Goal: Check status: Check status

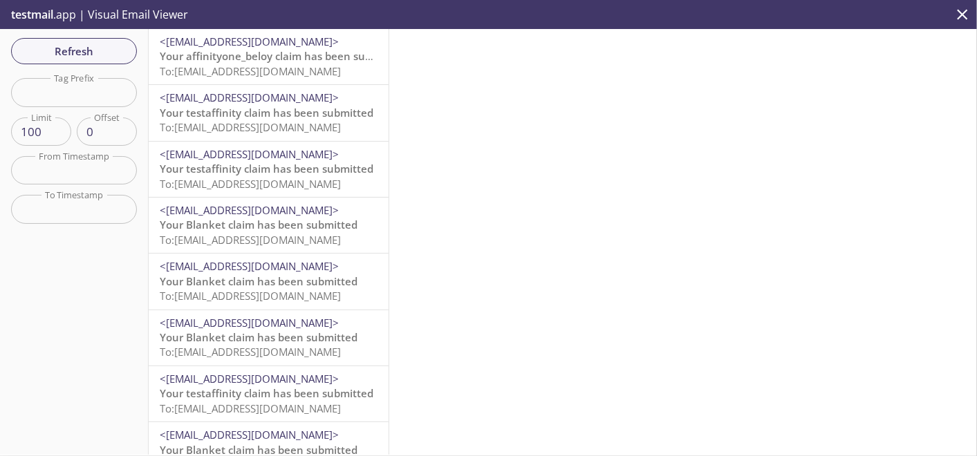
click at [245, 62] on span "Your affinityone_beloy claim has been submitted" at bounding box center [282, 56] width 245 height 14
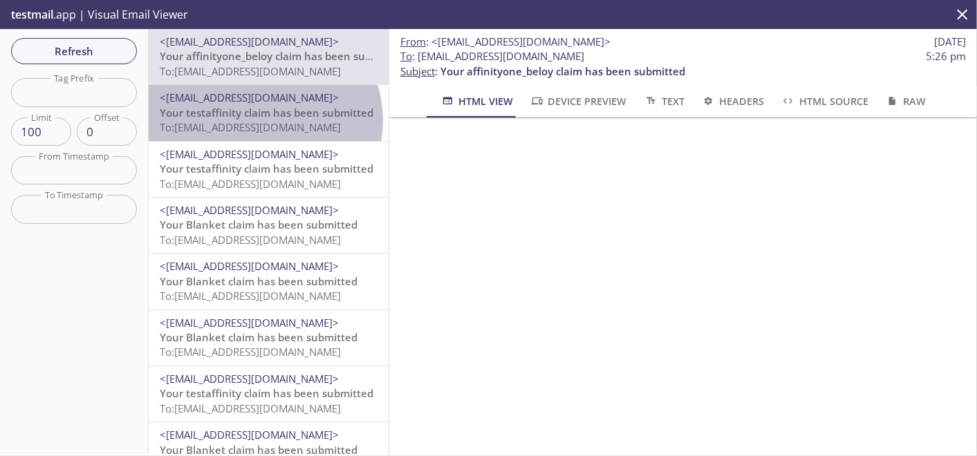
click at [263, 120] on span "To: kqy9w.demotestcustomer212@inbox.testmail.app" at bounding box center [250, 127] width 181 height 14
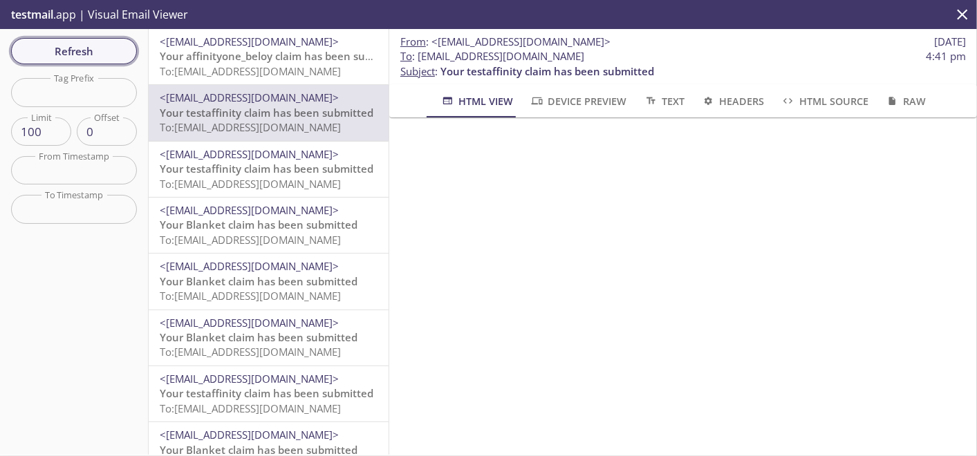
click at [124, 43] on span "Refresh" at bounding box center [74, 51] width 104 height 18
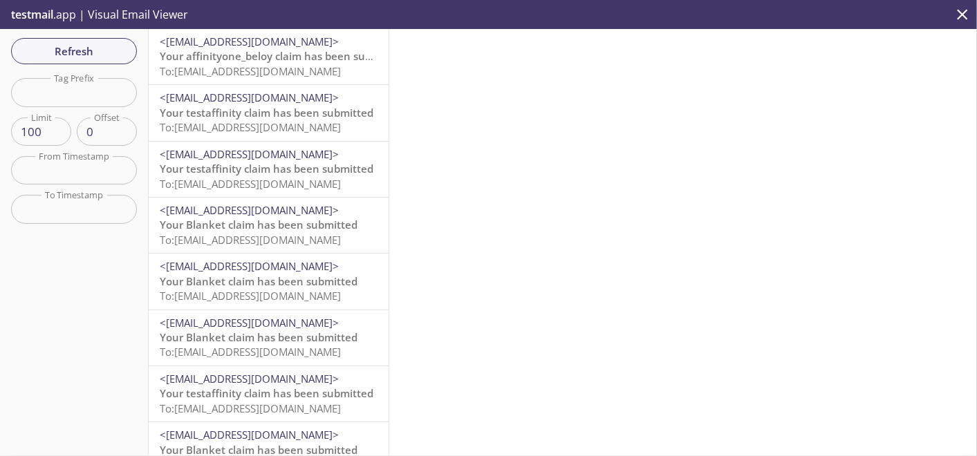
click at [304, 81] on div "<claimsdemo@beloy.me> Your affinityone_beloy claim has been submitted To: kqy9w…" at bounding box center [269, 56] width 240 height 55
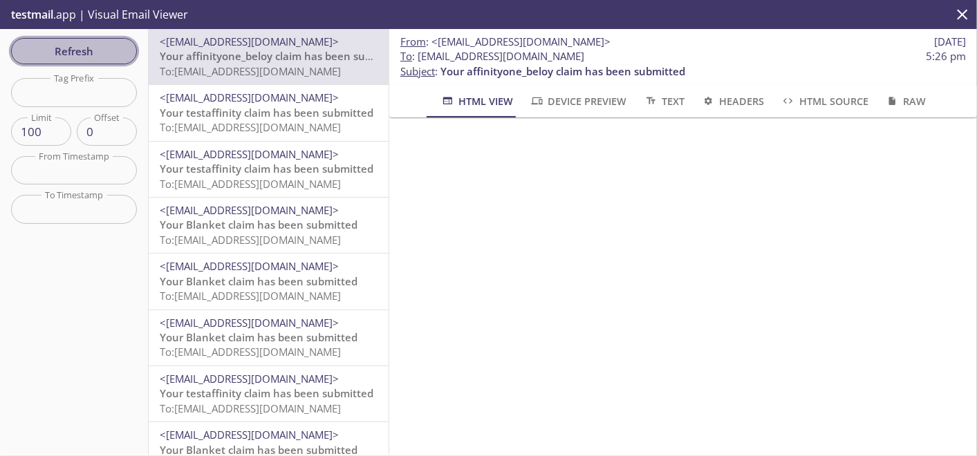
click at [98, 53] on span "Refresh" at bounding box center [74, 51] width 104 height 18
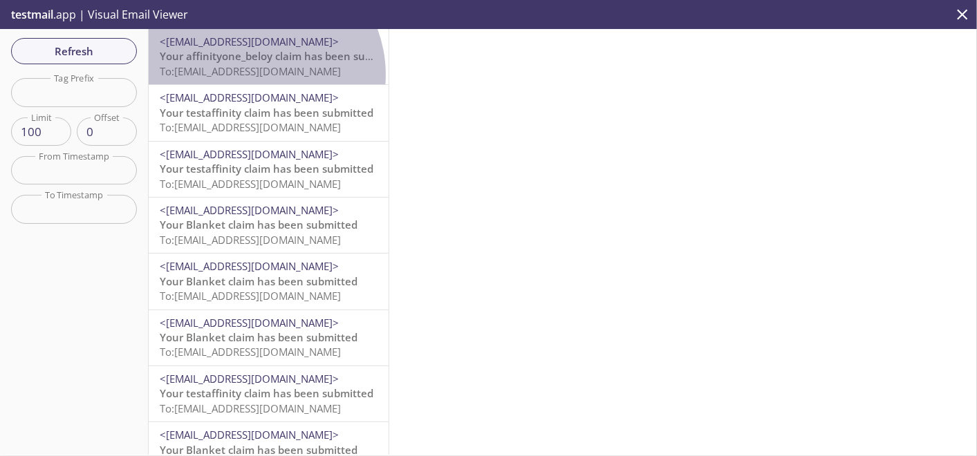
click at [256, 75] on span "To: kqy9w.demotestwebviewfour@inbox.testmail.app" at bounding box center [250, 71] width 181 height 14
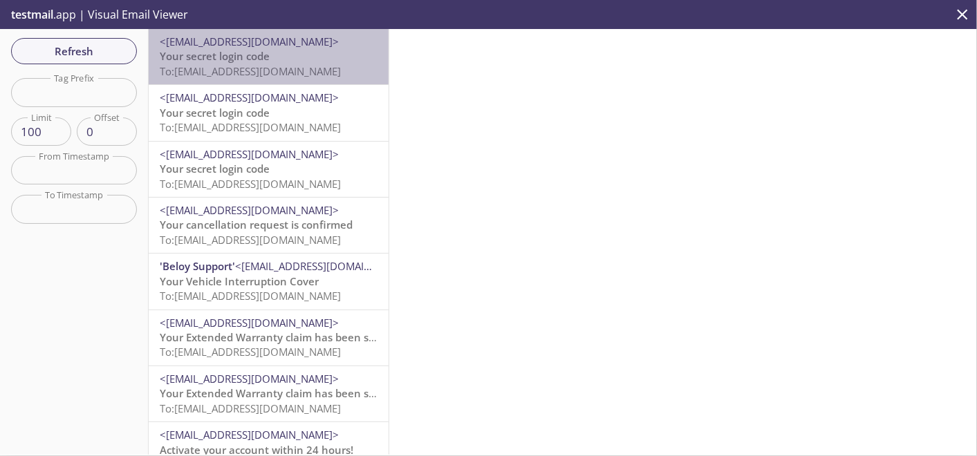
click at [308, 77] on span "To: [EMAIL_ADDRESS][DOMAIN_NAME]" at bounding box center [250, 71] width 181 height 14
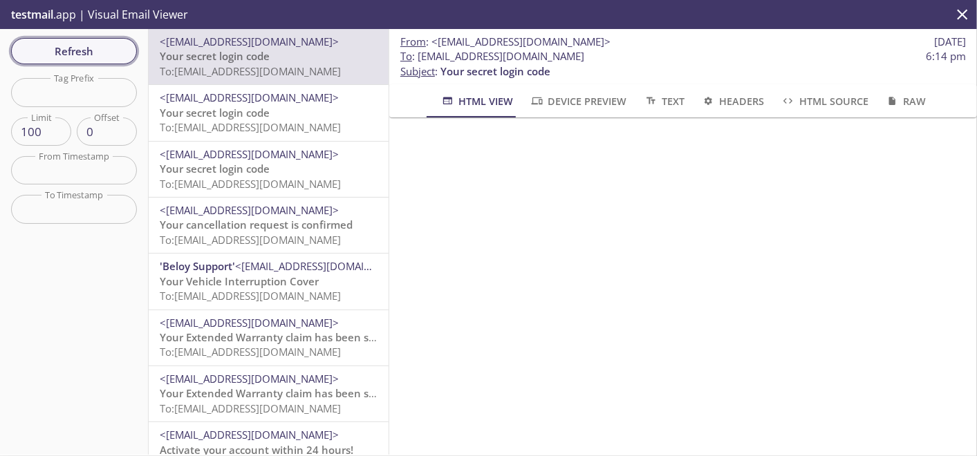
click at [85, 55] on span "Refresh" at bounding box center [74, 51] width 104 height 18
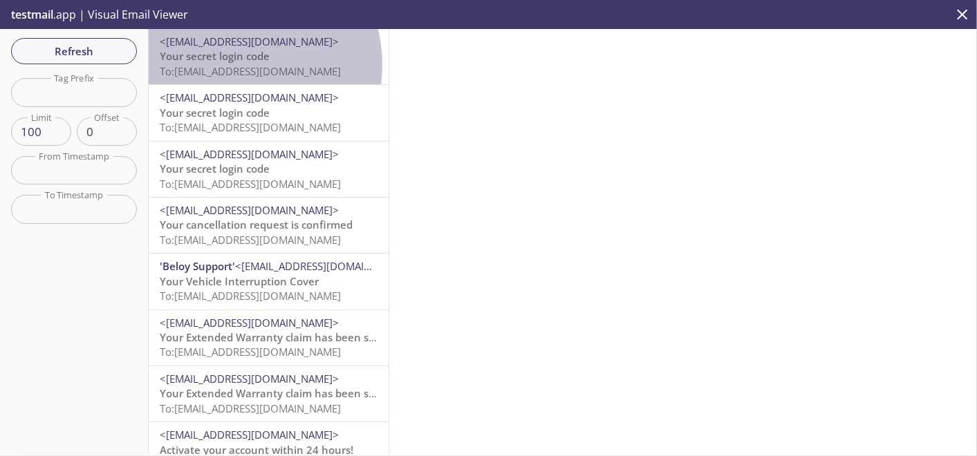
click at [233, 65] on span "To: [EMAIL_ADDRESS][DOMAIN_NAME]" at bounding box center [250, 71] width 181 height 14
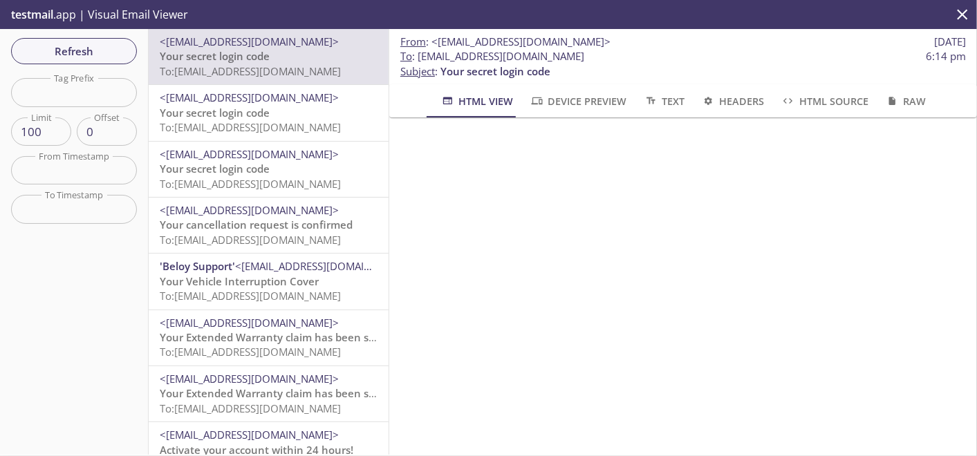
click at [89, 29] on div "Refresh Filters Tag Prefix Tag Prefix Limit 100 Limit Offset 0 Offset From Time…" at bounding box center [74, 242] width 149 height 426
click at [86, 47] on span "Refresh" at bounding box center [74, 51] width 104 height 18
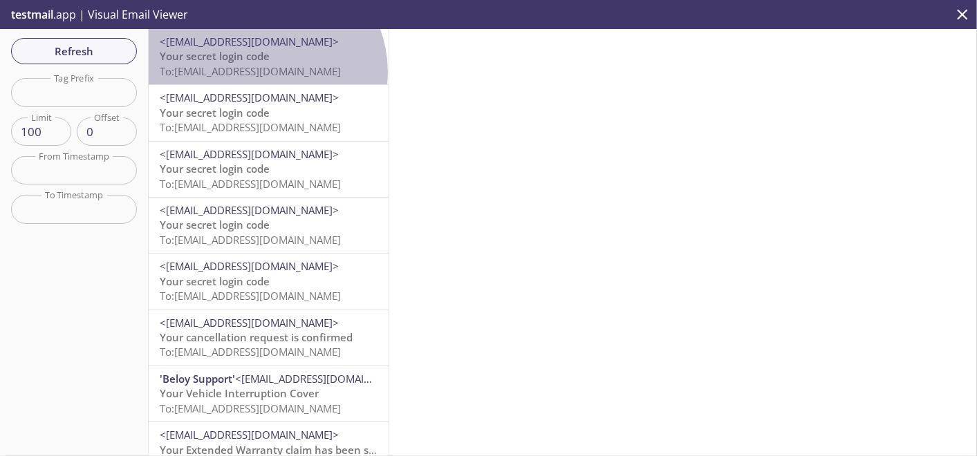
click at [264, 72] on span "To: [EMAIL_ADDRESS][DOMAIN_NAME]" at bounding box center [250, 71] width 181 height 14
